Goal: Understand process/instructions

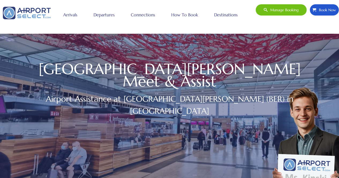
click at [179, 14] on link "How to book" at bounding box center [184, 14] width 29 height 13
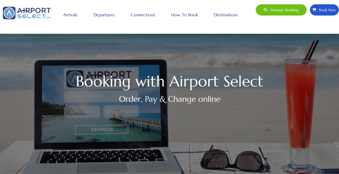
click at [109, 15] on link "Departures" at bounding box center [104, 14] width 24 height 13
